Goal: Task Accomplishment & Management: Manage account settings

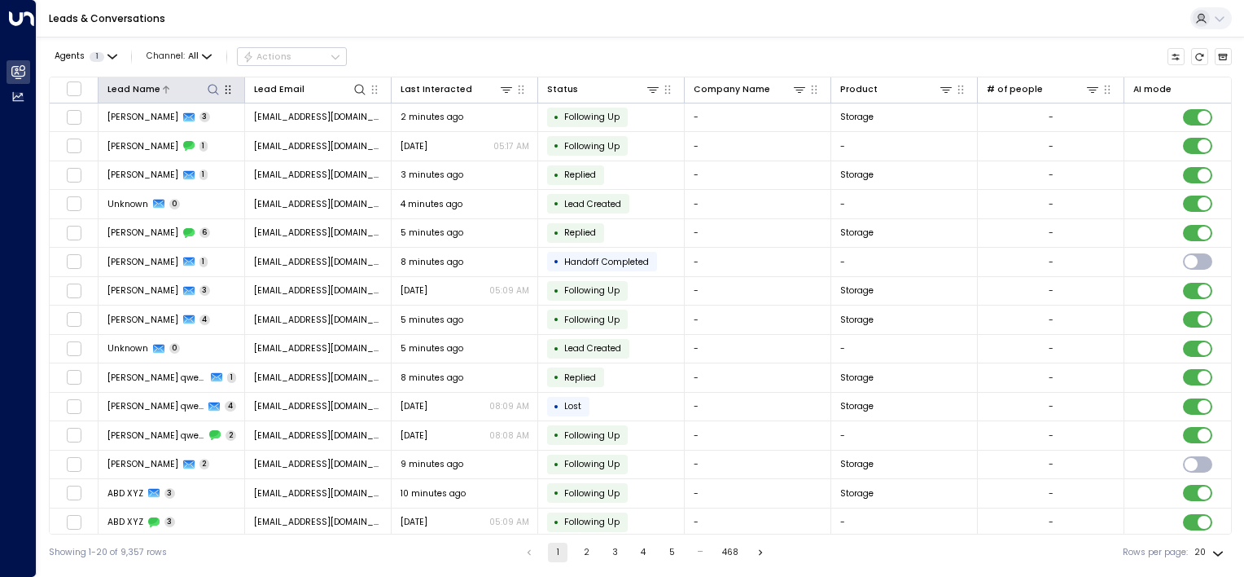
click at [218, 91] on icon at bounding box center [213, 89] width 13 height 13
type input "*********"
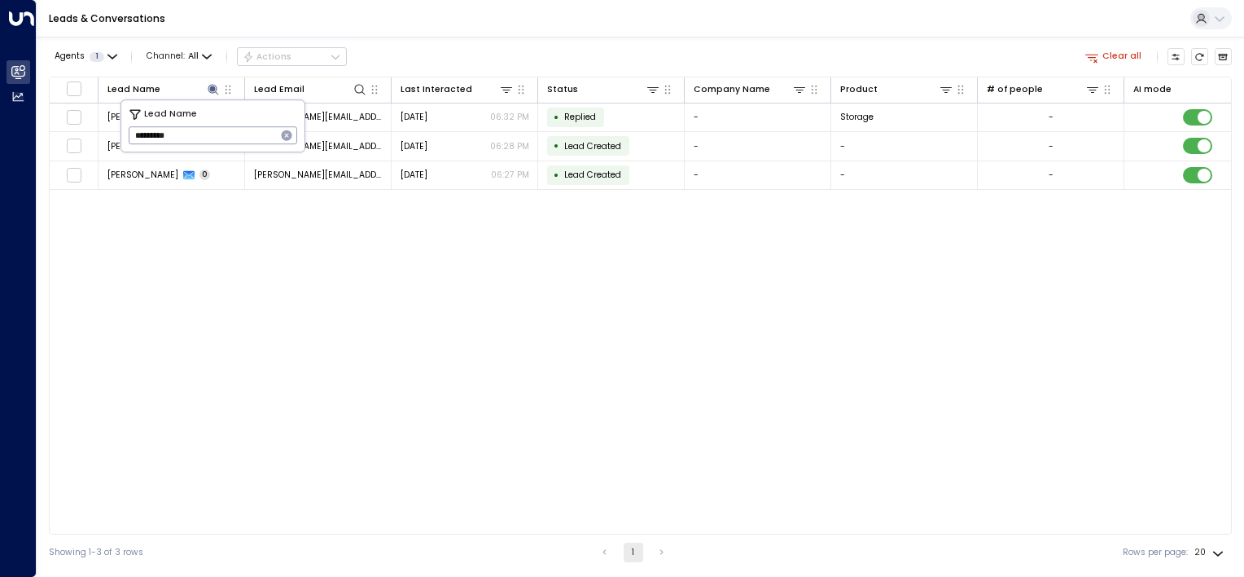
click at [539, 261] on div "Lead Name Lead Email Last Interacted Status Company Name Product # of people AI…" at bounding box center [640, 306] width 1183 height 458
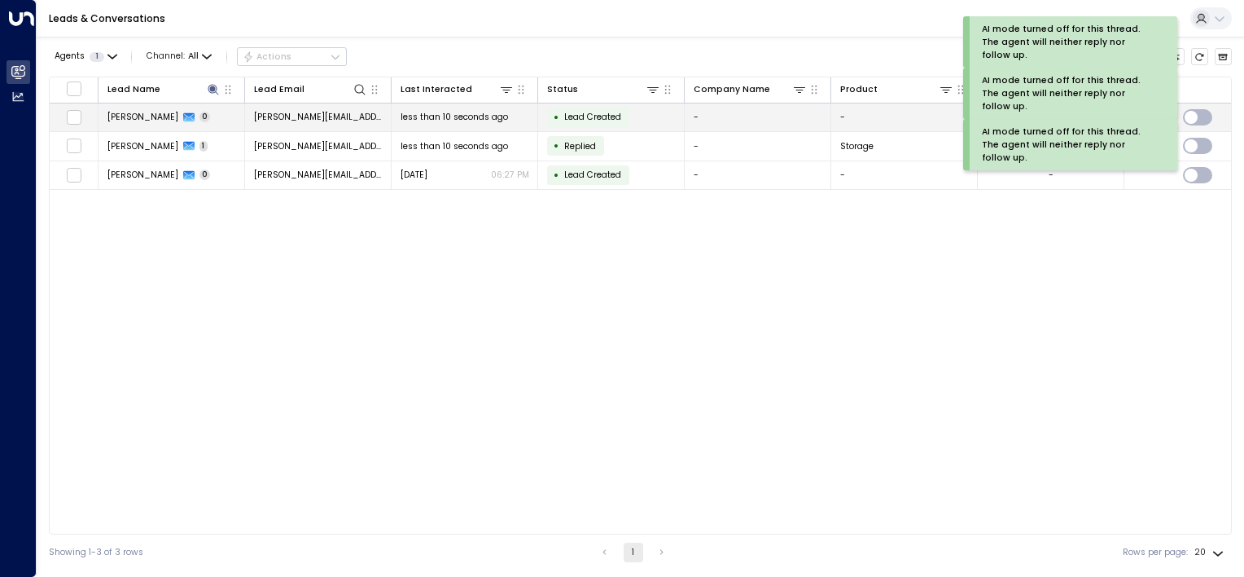
click at [304, 119] on span "[PERSON_NAME][EMAIL_ADDRESS][DOMAIN_NAME]" at bounding box center [318, 117] width 129 height 12
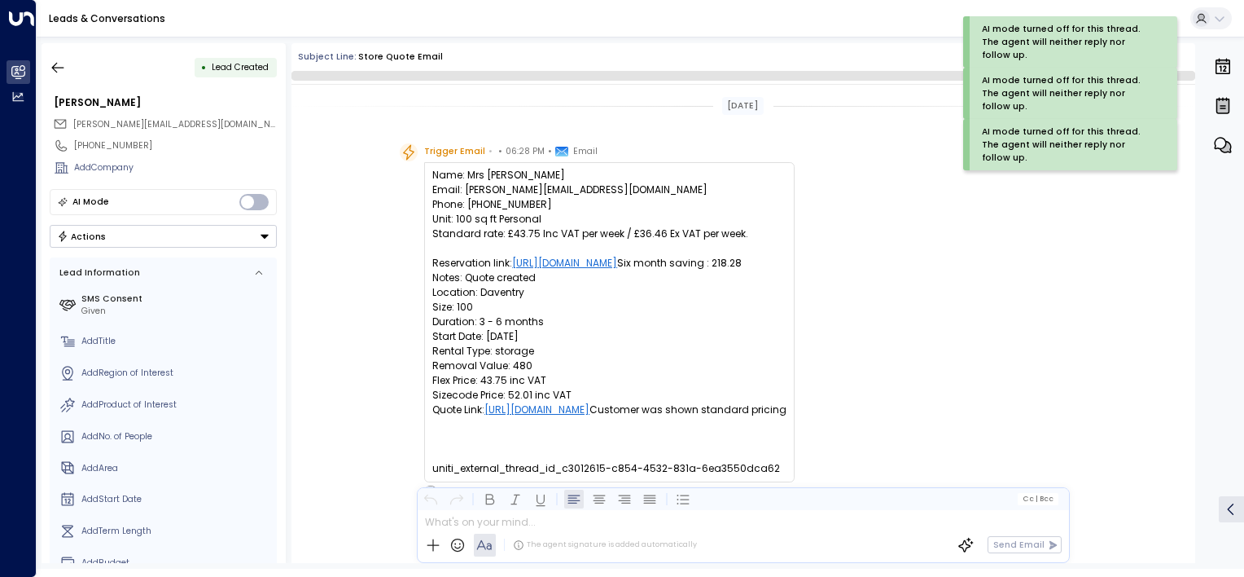
scroll to position [85, 0]
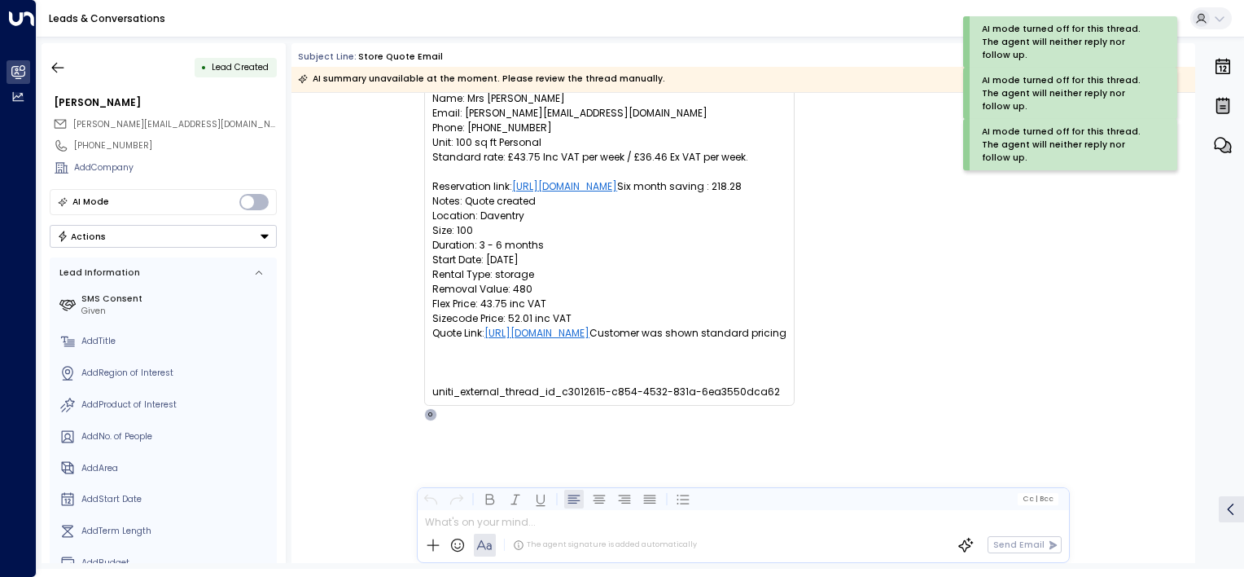
click at [90, 239] on div "Actions" at bounding box center [82, 235] width 50 height 11
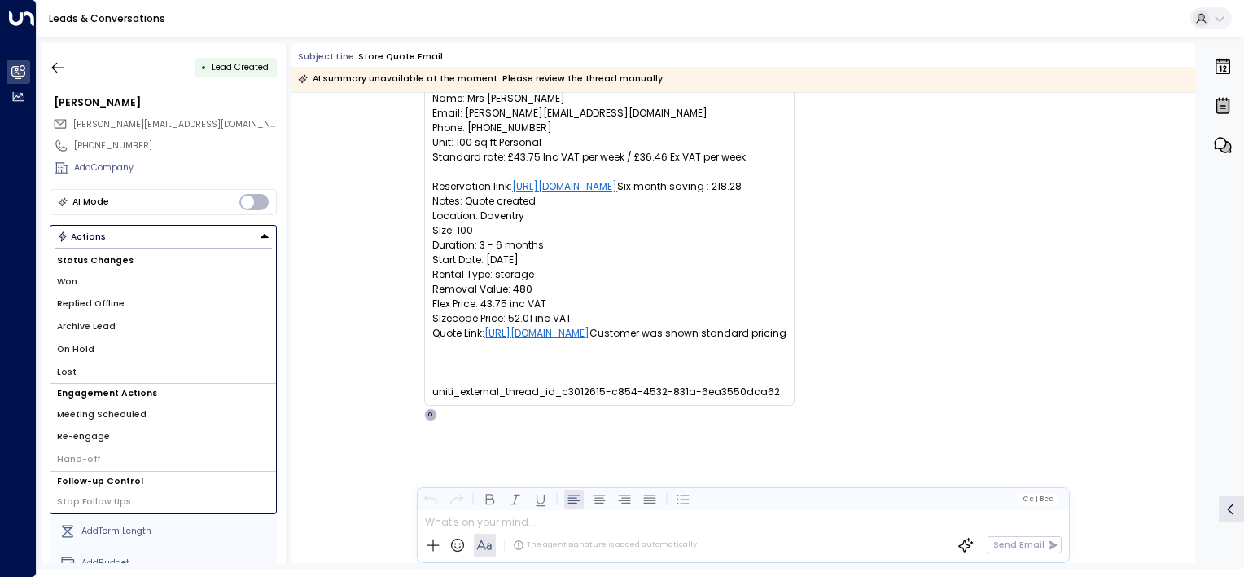
click at [118, 309] on li "Replied Offline" at bounding box center [163, 303] width 226 height 23
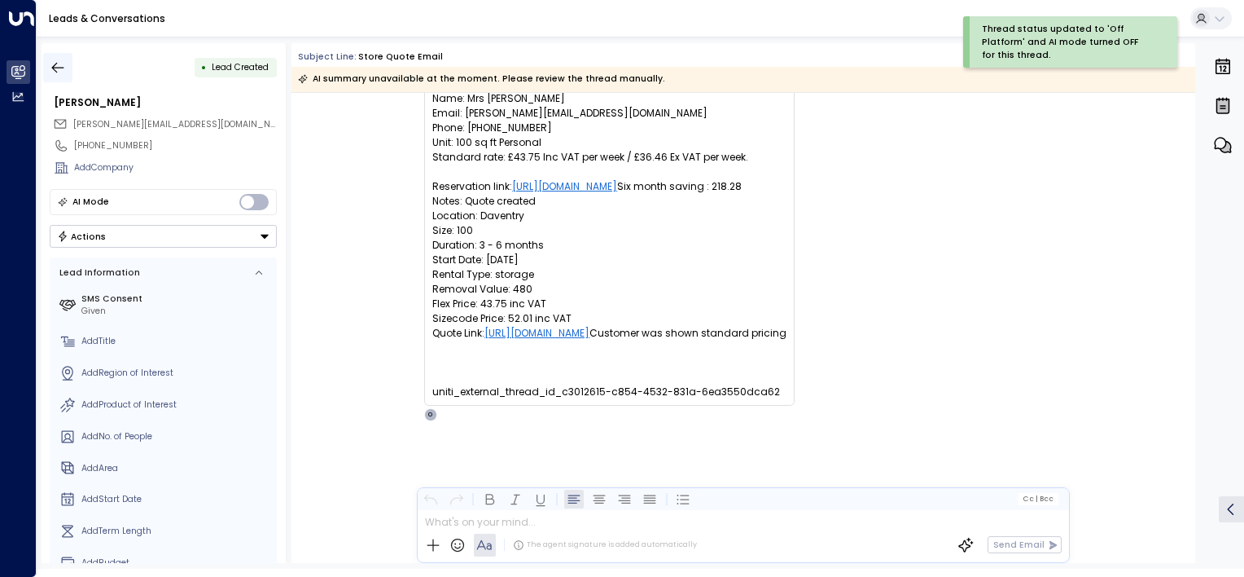
click at [59, 62] on icon "button" at bounding box center [58, 67] width 16 height 16
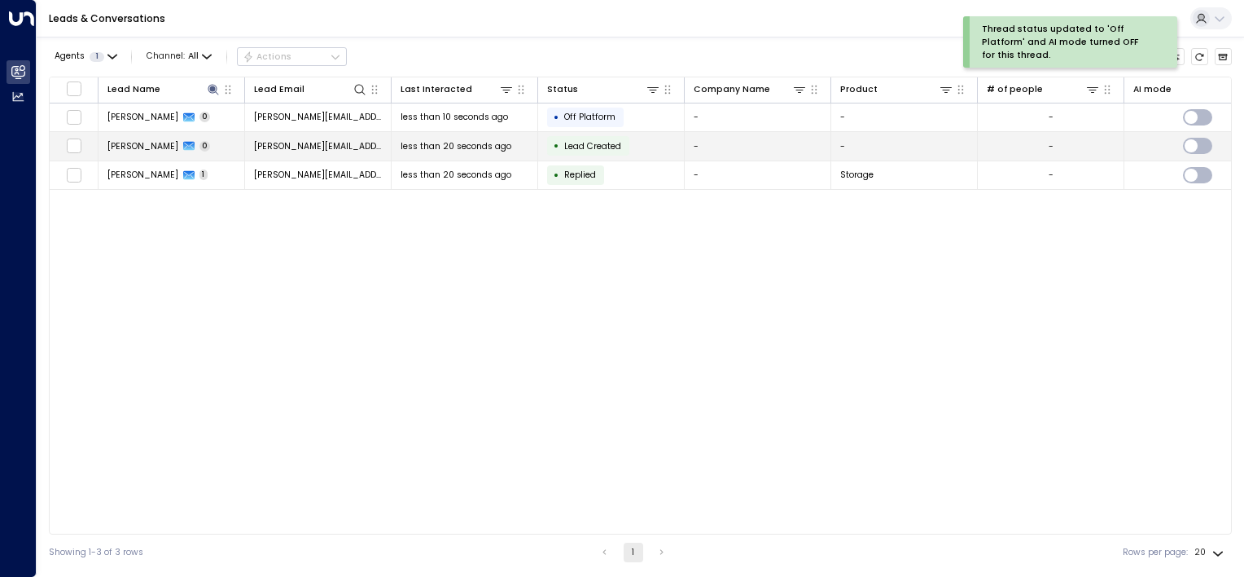
click at [618, 141] on span "Lead Created" at bounding box center [592, 146] width 57 height 12
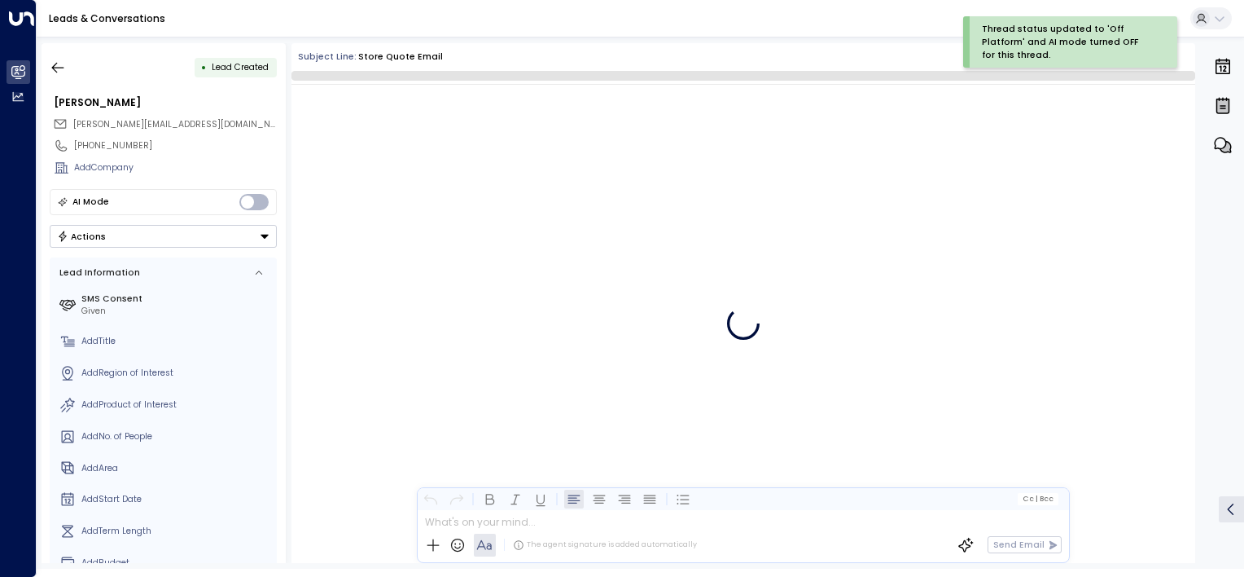
scroll to position [85, 0]
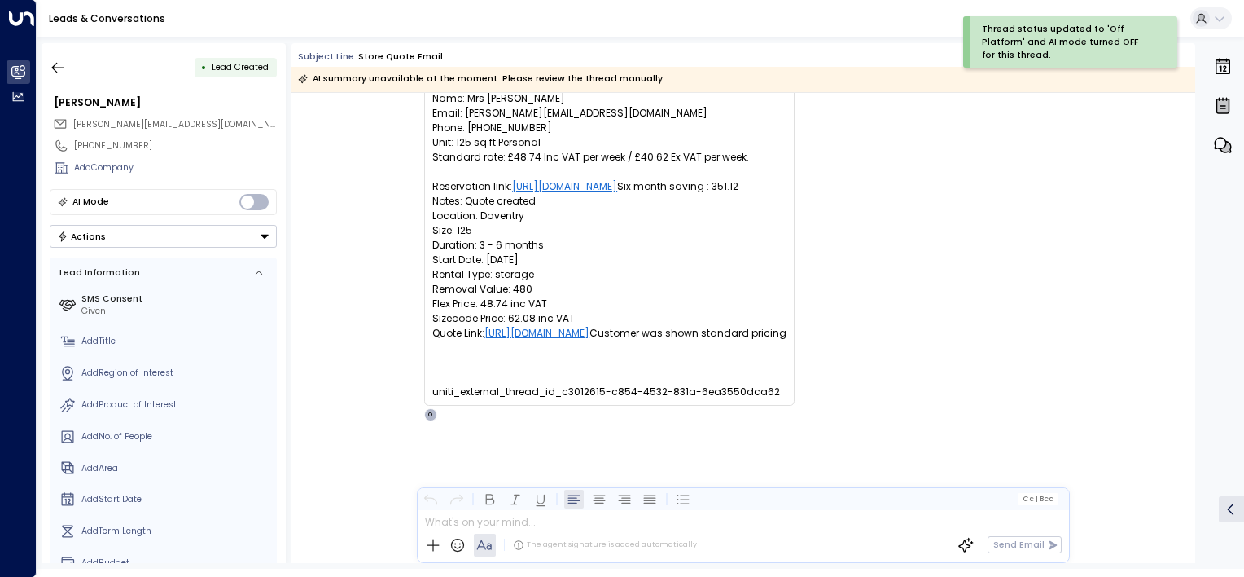
click at [129, 235] on button "Actions" at bounding box center [163, 236] width 227 height 23
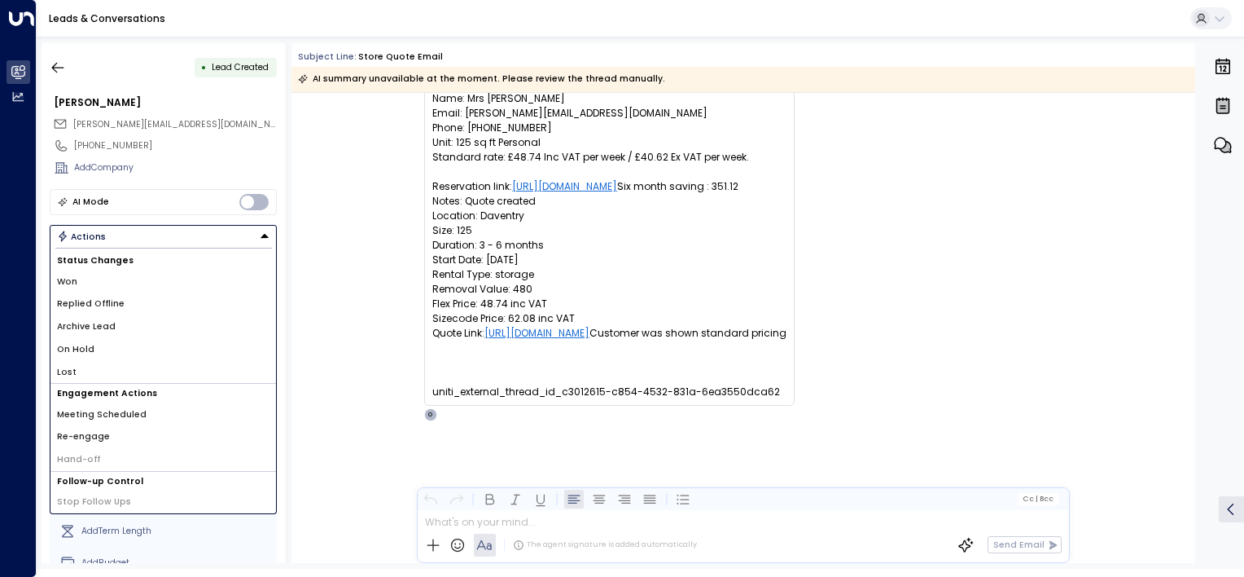
click at [108, 306] on span "Replied Offline" at bounding box center [91, 303] width 68 height 13
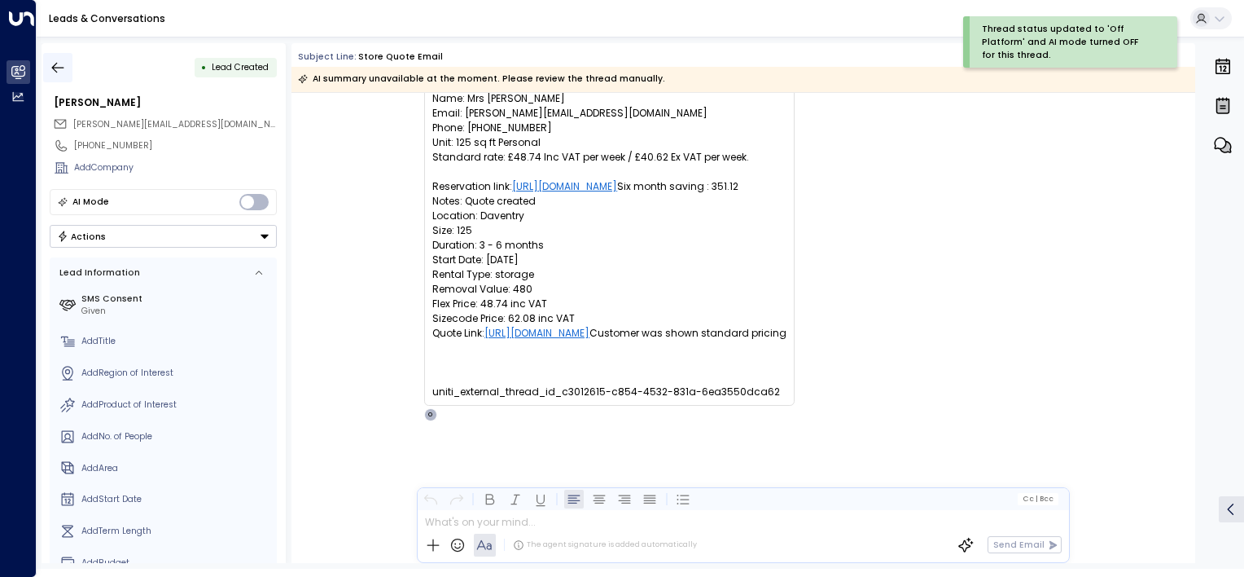
click at [54, 66] on icon "button" at bounding box center [58, 67] width 16 height 16
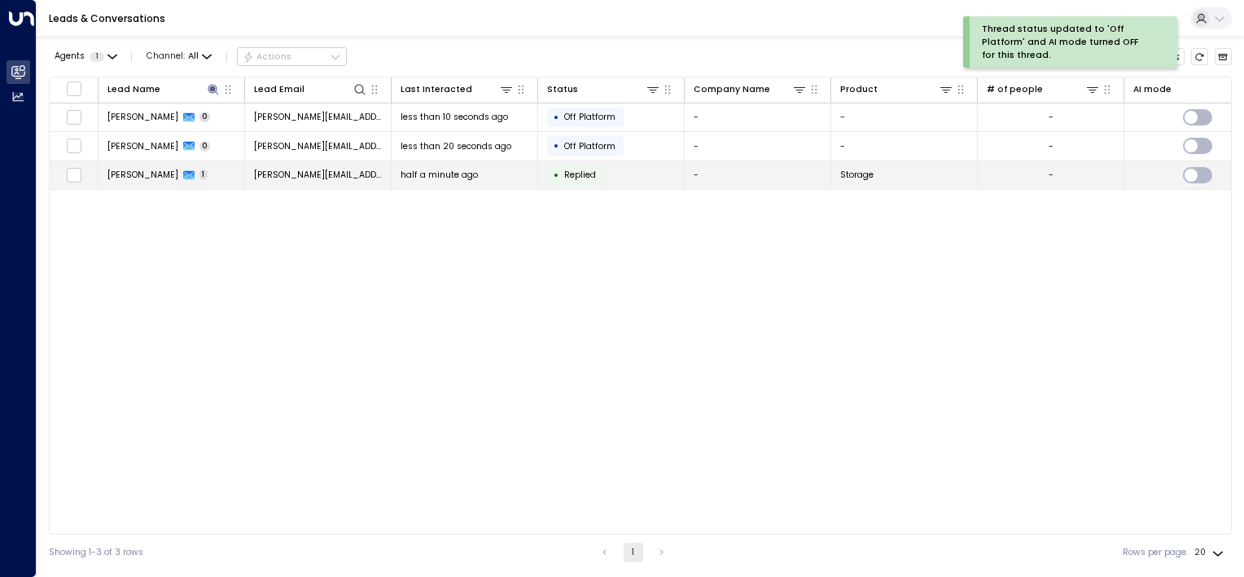
click at [274, 169] on span "[PERSON_NAME][EMAIL_ADDRESS][DOMAIN_NAME]" at bounding box center [318, 175] width 129 height 12
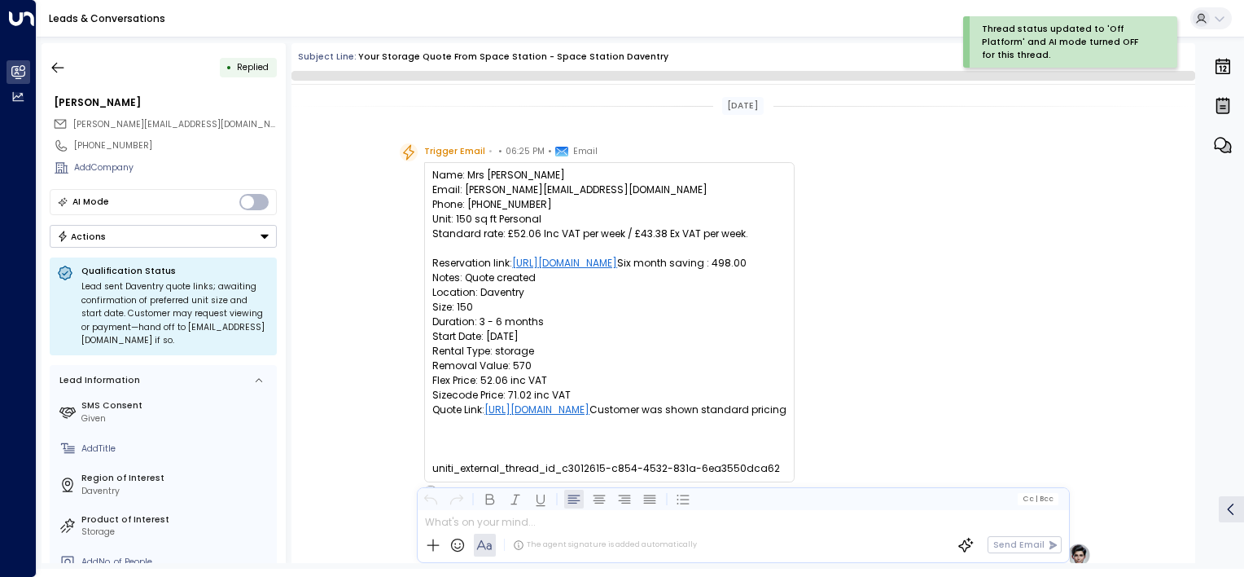
scroll to position [453, 0]
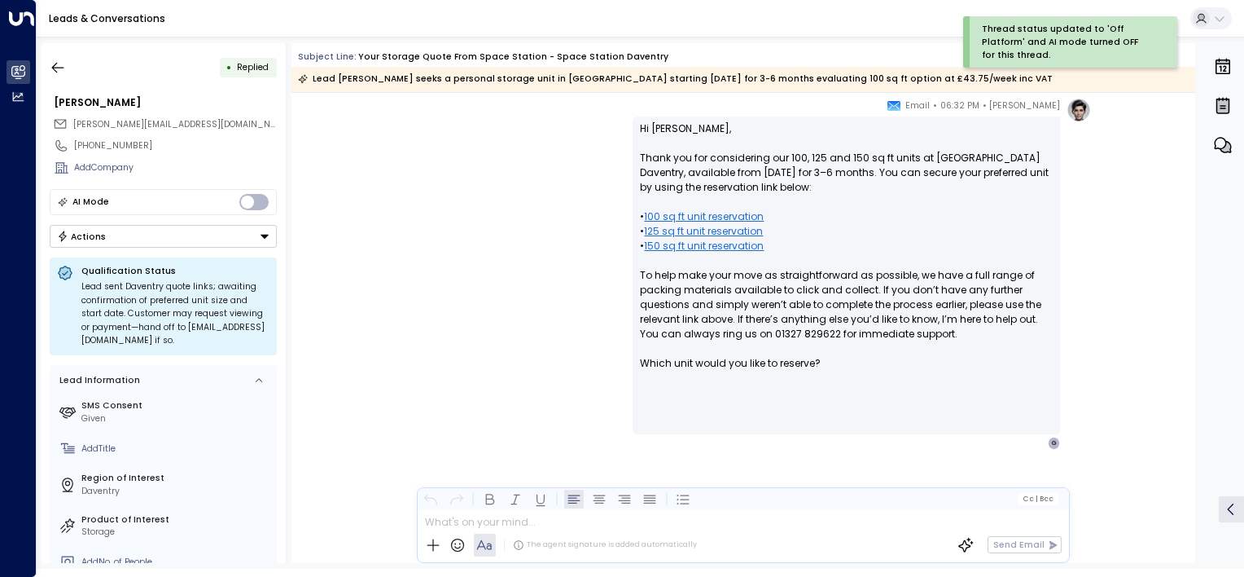
click at [114, 242] on button "Actions" at bounding box center [163, 236] width 227 height 23
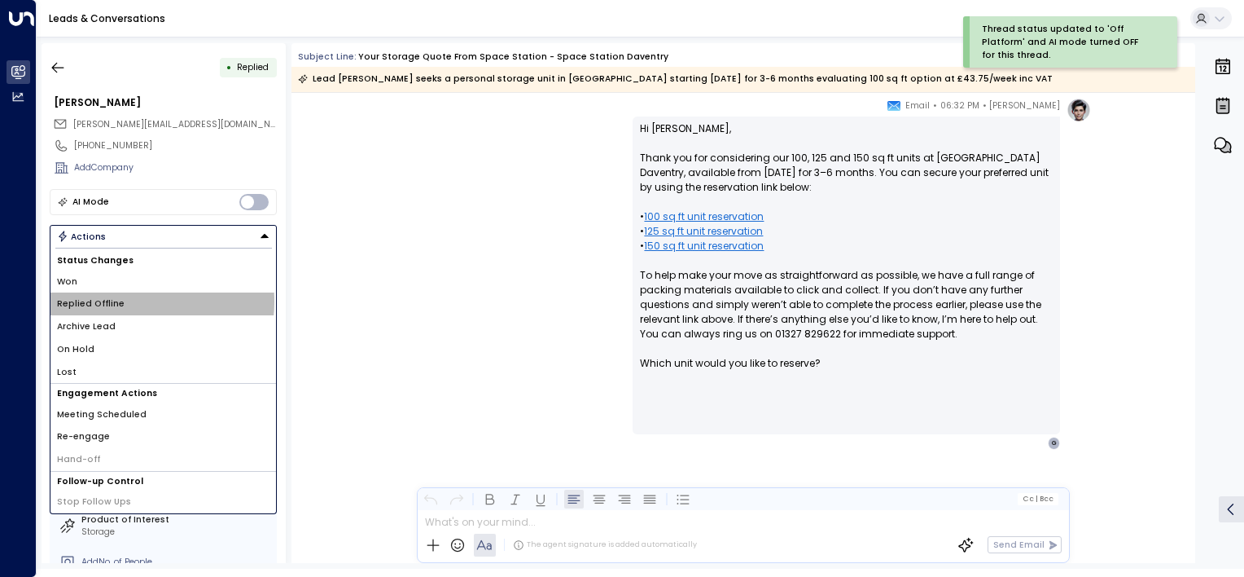
drag, startPoint x: 117, startPoint y: 301, endPoint x: 122, endPoint y: 241, distance: 59.7
click at [117, 301] on span "Replied Offline" at bounding box center [91, 303] width 68 height 13
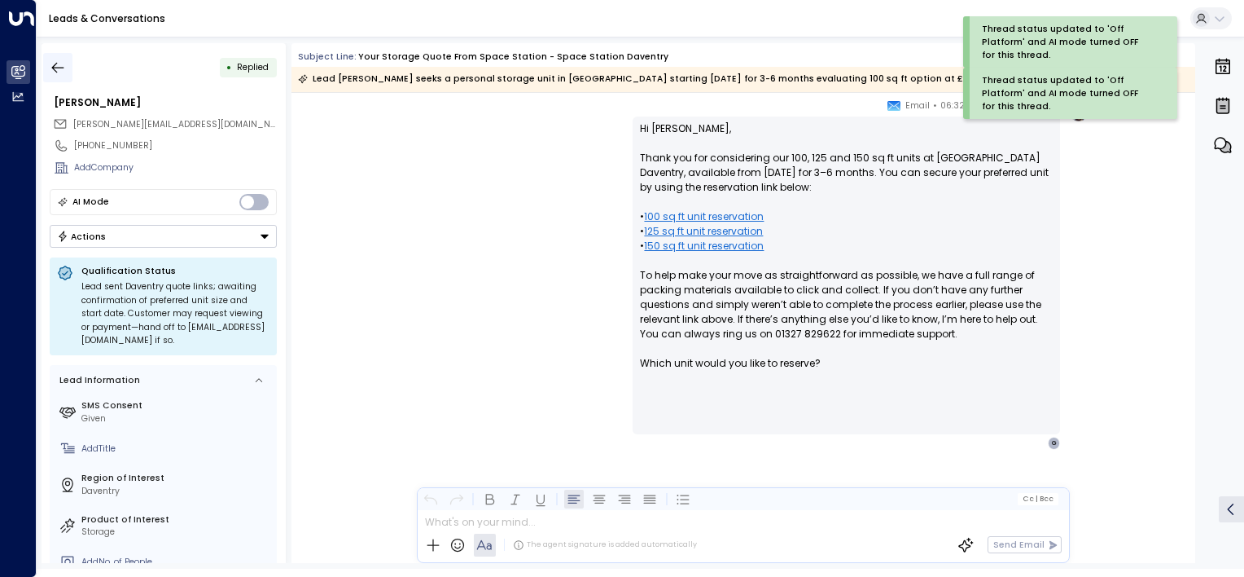
click at [59, 77] on button "button" at bounding box center [57, 67] width 29 height 29
